Goal: Check status

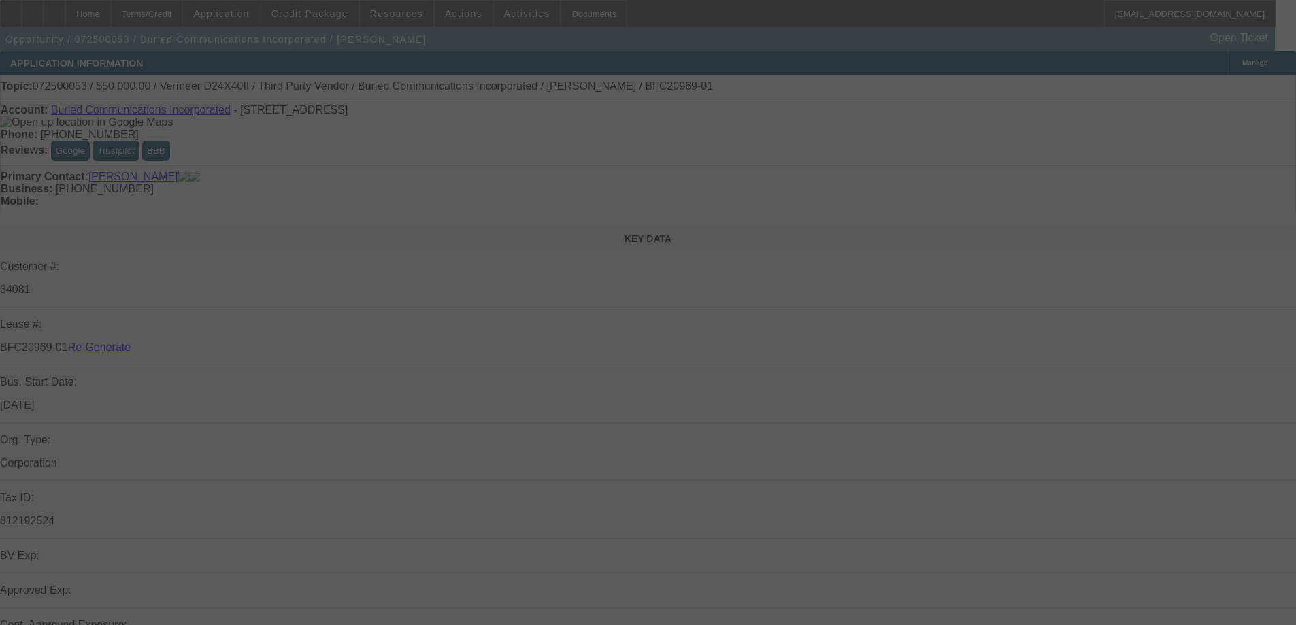
select select "3"
select select "0"
select select "3"
select select "0"
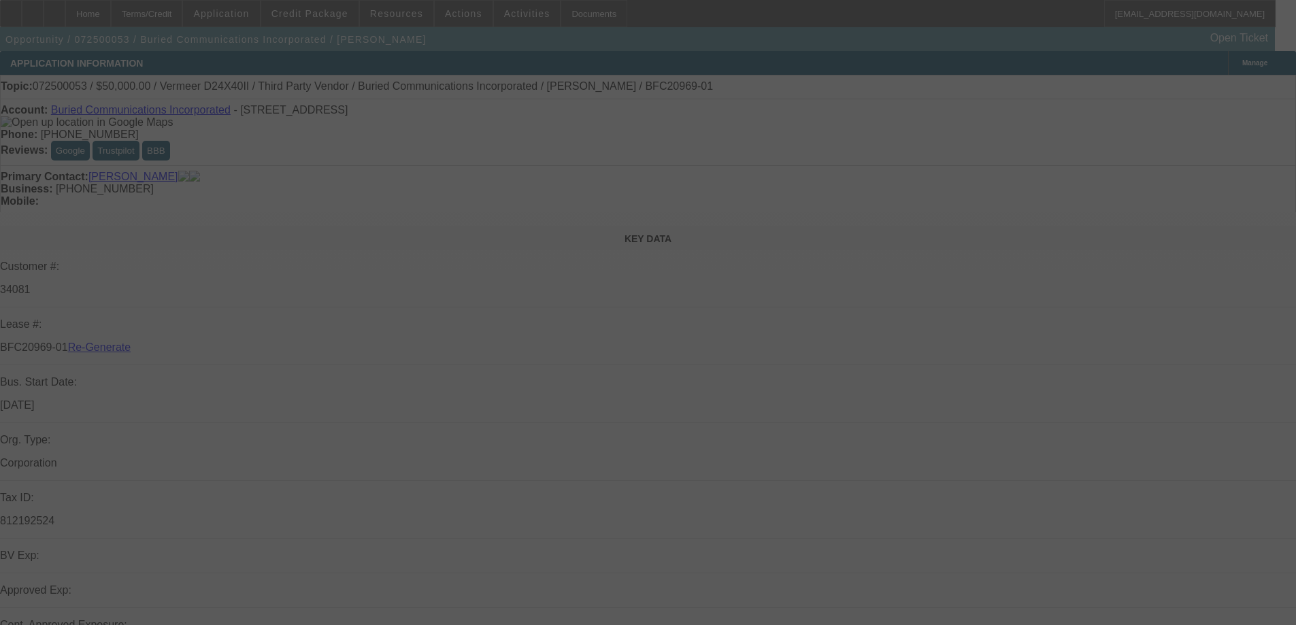
select select "6"
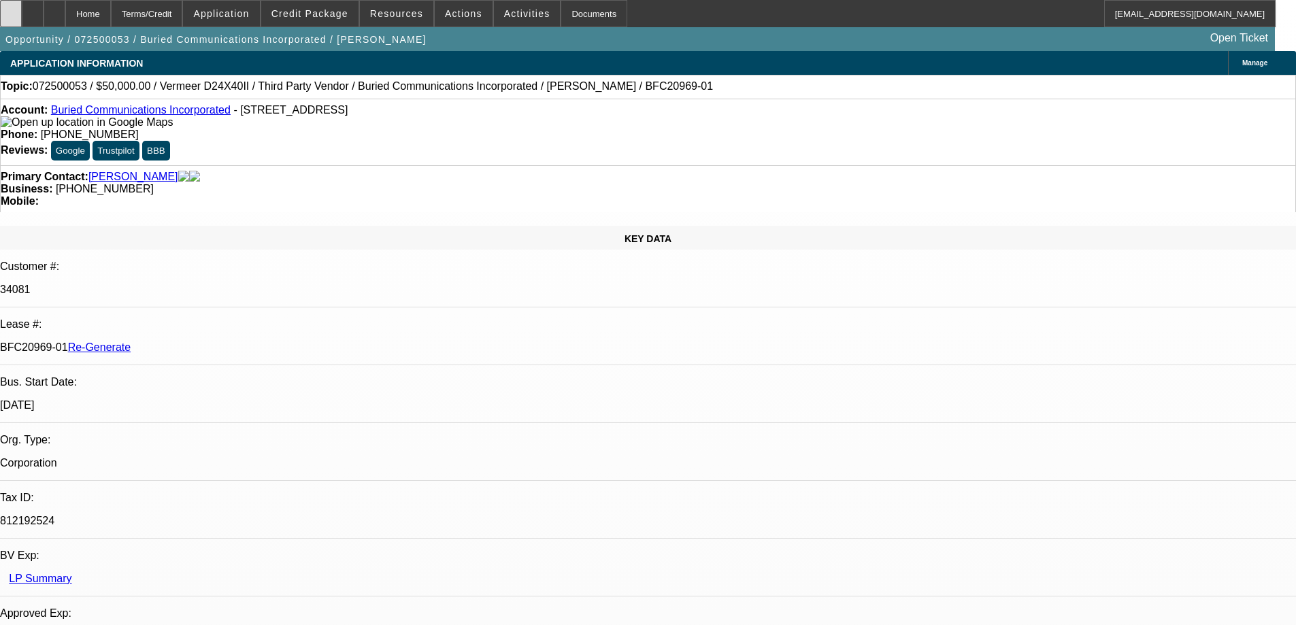
click at [22, 20] on div at bounding box center [11, 13] width 22 height 27
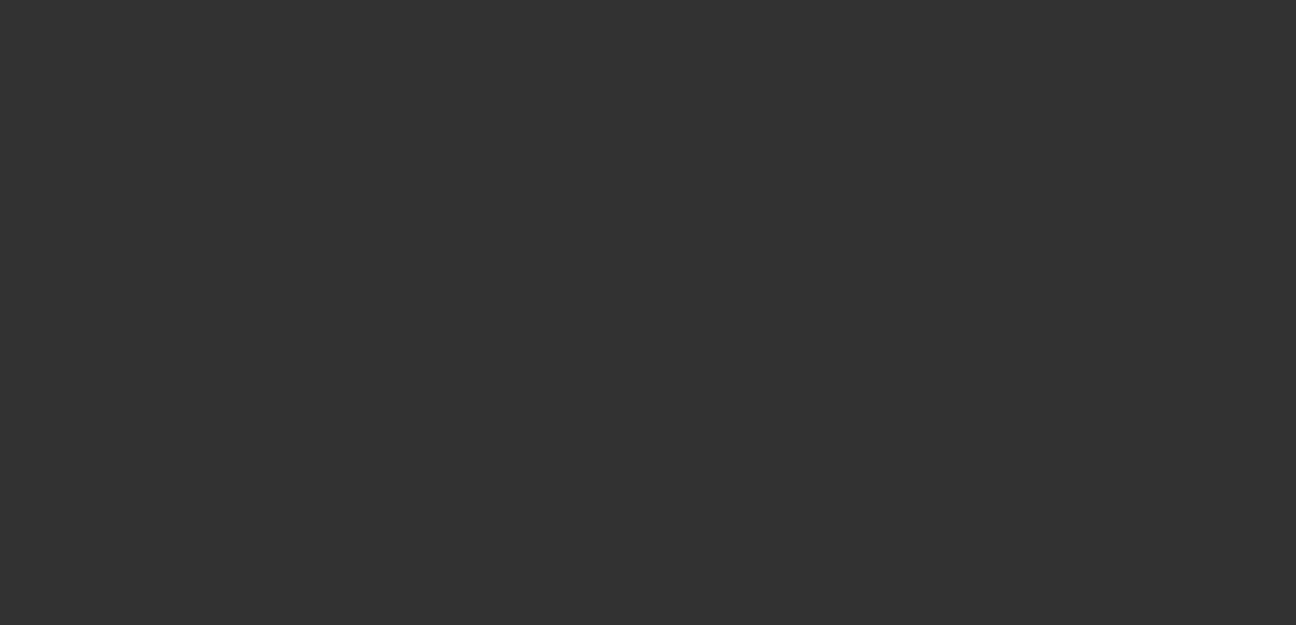
select select "3"
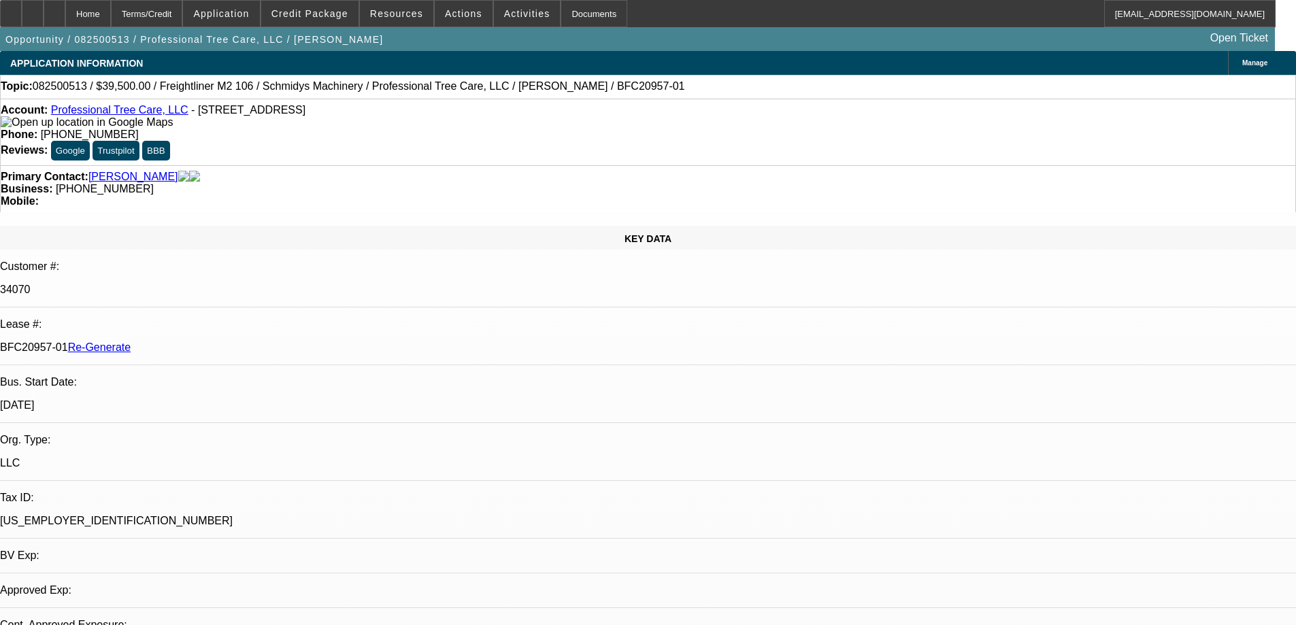
select select "0"
select select "1"
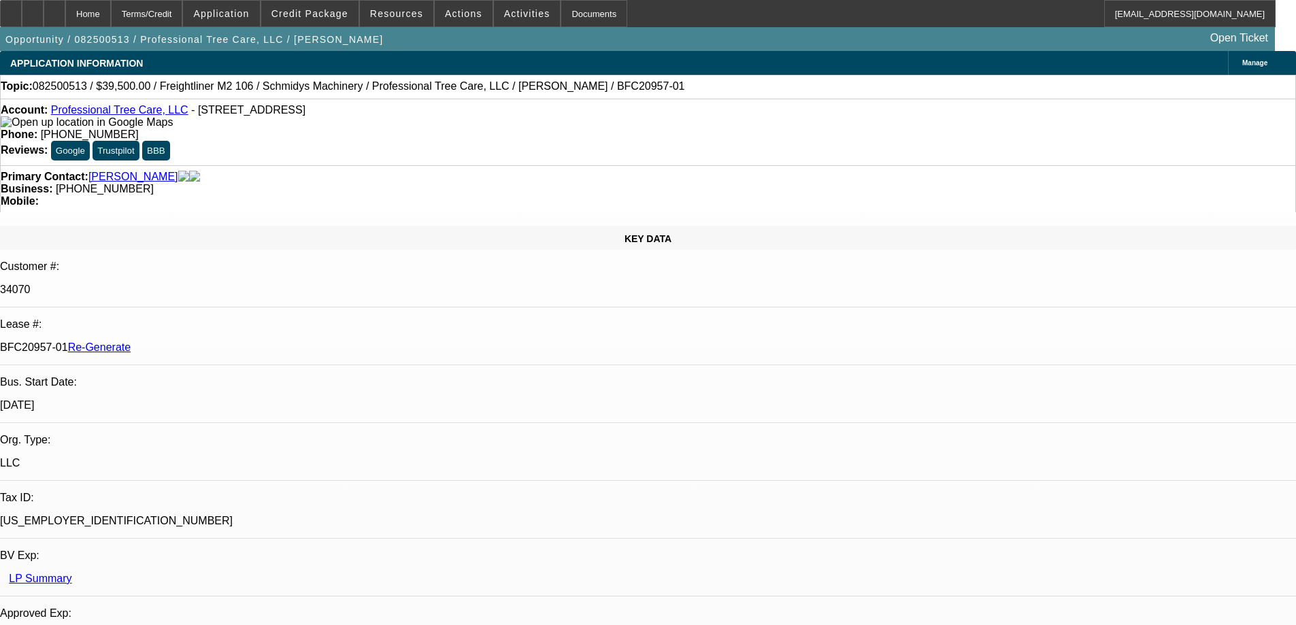
select select "6"
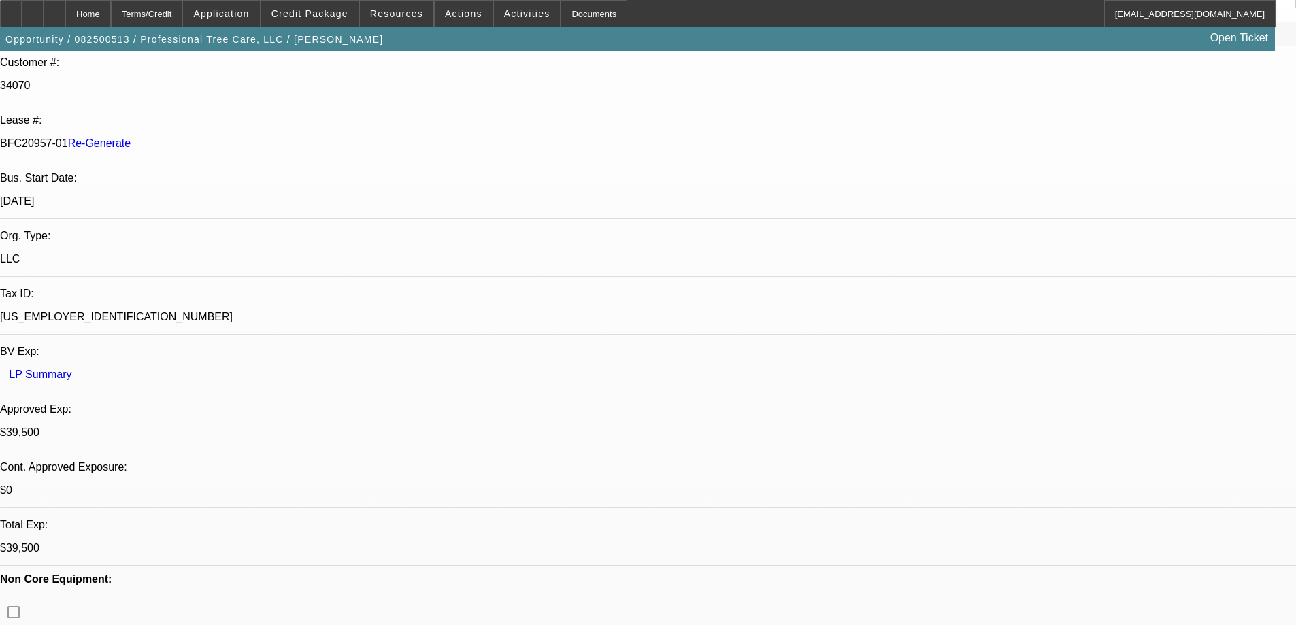
scroll to position [136, 0]
click at [577, 14] on div "Documents" at bounding box center [594, 13] width 67 height 27
